Goal: Find contact information: Obtain details needed to contact an individual or organization

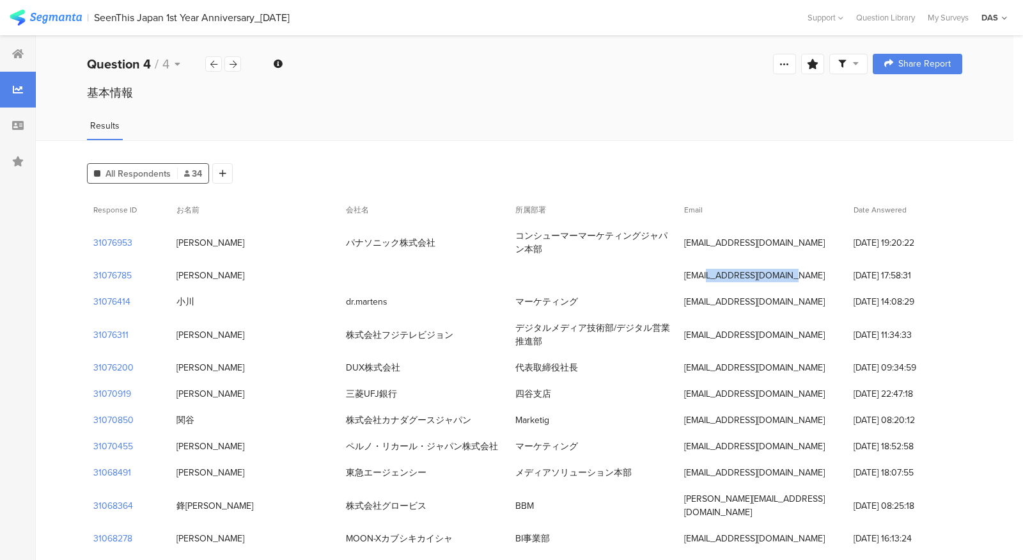
drag, startPoint x: 684, startPoint y: 276, endPoint x: 782, endPoint y: 276, distance: 97.9
click at [782, 276] on div "[EMAIL_ADDRESS][DOMAIN_NAME]" at bounding box center [762, 275] width 169 height 26
copy div "[EMAIL_ADDRESS][DOMAIN_NAME]"
drag, startPoint x: 519, startPoint y: 236, endPoint x: 557, endPoint y: 246, distance: 38.9
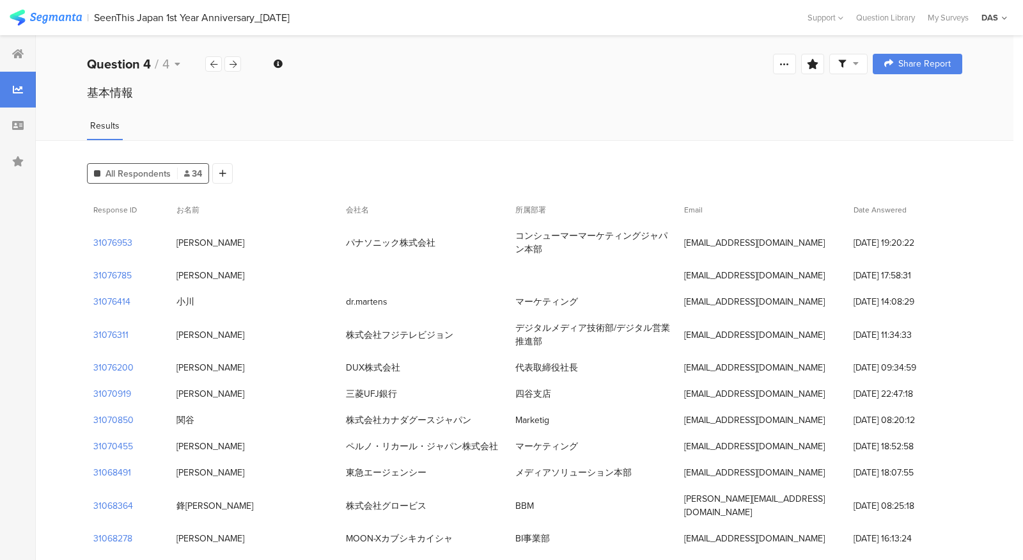
click at [557, 246] on div "コンシューマーマーケティングジャパン本部" at bounding box center [594, 242] width 157 height 27
drag, startPoint x: 684, startPoint y: 246, endPoint x: 820, endPoint y: 246, distance: 136.2
click at [820, 246] on div "[EMAIL_ADDRESS][DOMAIN_NAME]" at bounding box center [762, 243] width 169 height 26
drag, startPoint x: 514, startPoint y: 229, endPoint x: 548, endPoint y: 248, distance: 39.2
click at [548, 248] on div "コンシューマーマーケティングジャパン本部" at bounding box center [593, 243] width 169 height 40
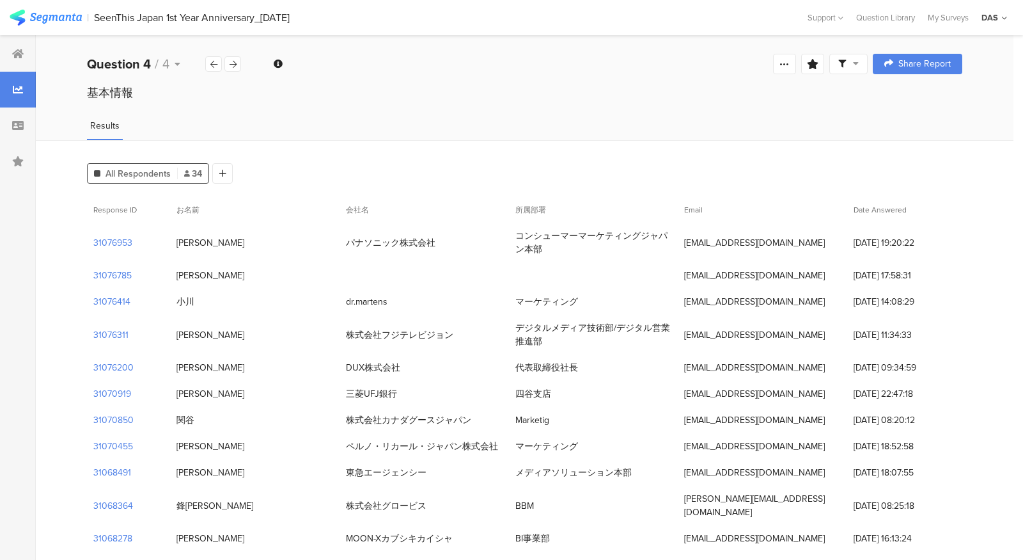
copy div "コンシューマーマーケティングジャパン本部"
